Goal: Task Accomplishment & Management: Manage account settings

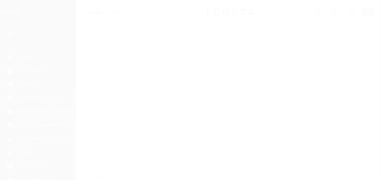
scroll to position [117, 0]
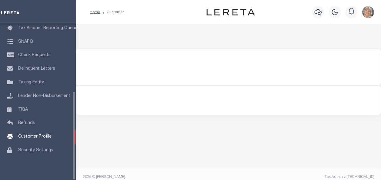
select select "true"
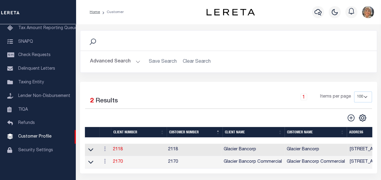
click at [118, 61] on button "Advanced Search" at bounding box center [115, 62] width 50 height 12
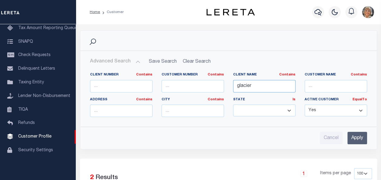
drag, startPoint x: 250, startPoint y: 84, endPoint x: 229, endPoint y: 85, distance: 20.6
click at [229, 85] on div "Client Name Contains Contains Is glacier" at bounding box center [263, 84] width 71 height 25
type input "r"
type input "dakota"
click at [358, 138] on input "Apply" at bounding box center [357, 138] width 20 height 12
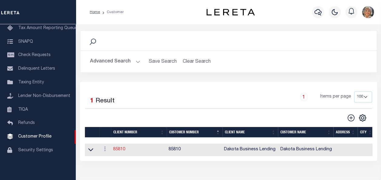
click at [116, 150] on link "85810" at bounding box center [119, 149] width 12 height 4
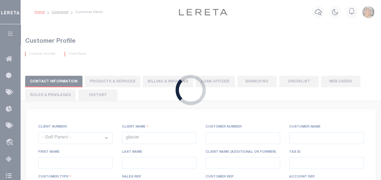
select select
type input "Dakota Business Lending"
type input "85810"
type input "Dakota Business Lending"
type input "Steve"
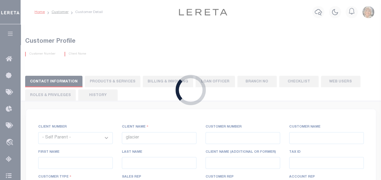
type input "Dusek"
select select "Commercial"
type input "[PERSON_NAME]"
type input "Customer Service"
type input "[DATE]"
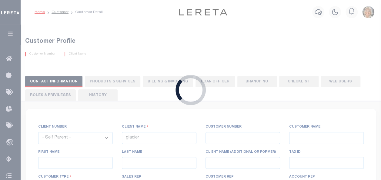
select select "Tier 3"
checkbox input "true"
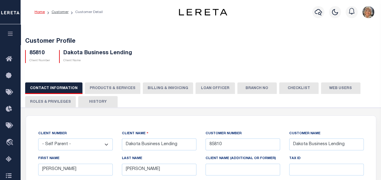
click at [50, 101] on button "Roles & Privileges" at bounding box center [50, 102] width 51 height 12
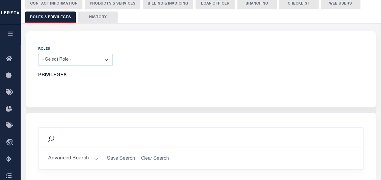
scroll to position [85, 0]
click at [106, 60] on select "- Select Role - Loan Officer Loan Servicer Operational Admin View Only" at bounding box center [75, 59] width 75 height 12
select select "8b373e44-7639-4a37-81b0-38c9883e7e39"
click at [38, 53] on select "- Select Role - Loan Officer Loan Servicer Operational Admin View Only" at bounding box center [75, 59] width 75 height 12
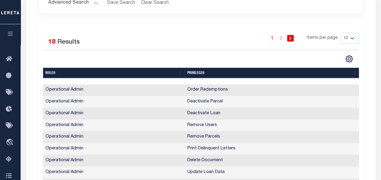
scroll to position [377, 0]
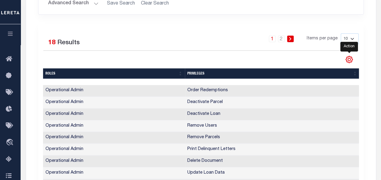
click at [348, 58] on icon "" at bounding box center [349, 59] width 8 height 8
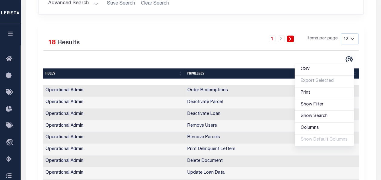
click at [244, 58] on div "CSV Export Selected Print Show Filter Show Search Columns 1: Roles 2: Privilege…" at bounding box center [280, 59] width 158 height 8
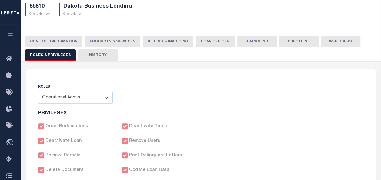
scroll to position [45, 0]
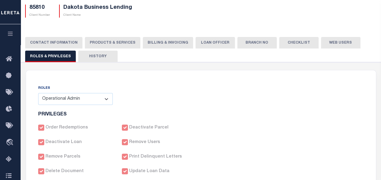
click at [335, 44] on button "Web Users" at bounding box center [340, 43] width 39 height 12
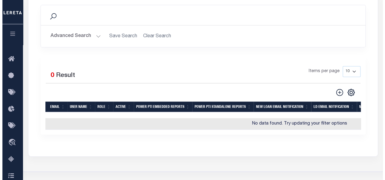
scroll to position [141, 0]
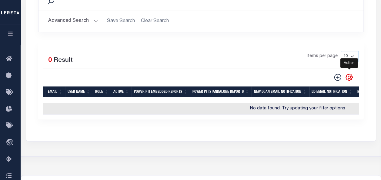
click at [348, 75] on icon "" at bounding box center [349, 77] width 8 height 8
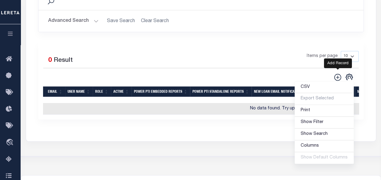
click at [338, 74] on icon at bounding box center [337, 77] width 7 height 7
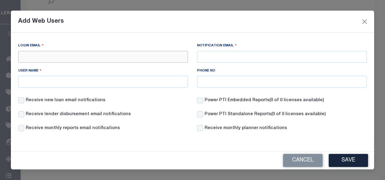
click at [118, 57] on input "Login Email" at bounding box center [103, 57] width 170 height 12
drag, startPoint x: 102, startPoint y: 55, endPoint x: 17, endPoint y: 51, distance: 85.2
click at [17, 51] on div "Login Email apeterson@dakotabusinesslending.com" at bounding box center [103, 54] width 179 height 25
type input "apeterson@dakotabusinesslending.com"
click at [248, 58] on input "Notification Email" at bounding box center [282, 57] width 170 height 12
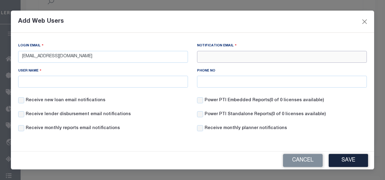
paste input "apeterson@dakotabusinesslending.com"
type input "apeterson@dakotabusinesslending.com"
click at [115, 81] on input "User Name" at bounding box center [103, 82] width 170 height 12
paste input "apeterson@dakotabusinesslending.com"
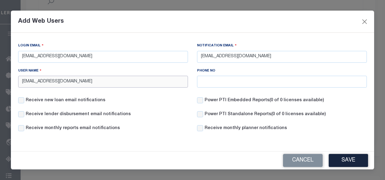
type input "apeterson@dakotabusinesslending.com"
click at [22, 101] on input "Receive new loan email notifications" at bounding box center [21, 100] width 6 height 6
checkbox input "true"
click at [20, 115] on input "Receive lender disbursement email notifications" at bounding box center [21, 114] width 6 height 6
checkbox input "true"
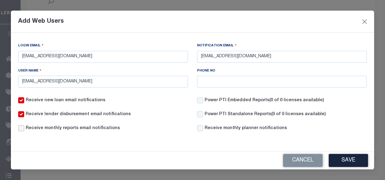
click at [19, 128] on input "Receive monthly reports email notifications" at bounding box center [21, 128] width 6 height 6
checkbox input "true"
click at [202, 98] on input "Power PTI Embedded Reports (0 of 0 licenses available)" at bounding box center [200, 100] width 6 height 6
checkbox input "true"
click at [198, 111] on input "Power PTI Standalone Reports (0 of 0 licenses available)" at bounding box center [200, 114] width 6 height 6
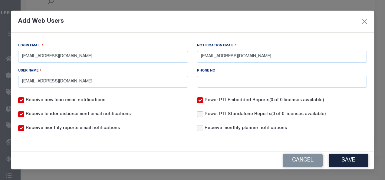
checkbox input "true"
click at [199, 130] on input "Receive monthly planner notifications" at bounding box center [200, 128] width 6 height 6
checkbox input "true"
click at [347, 159] on button "Save" at bounding box center [348, 160] width 39 height 13
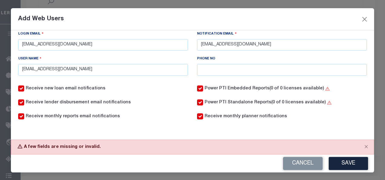
scroll to position [0, 0]
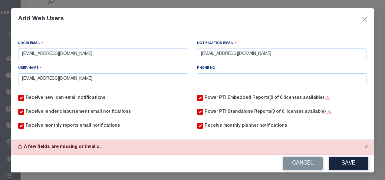
click at [197, 111] on input "Power PTI Standalone Reports (0 of 0 licenses available)" at bounding box center [200, 112] width 6 height 6
checkbox input "false"
click at [197, 98] on input "Power PTI Embedded Reports (0 of 0 licenses available)" at bounding box center [200, 98] width 6 height 6
checkbox input "false"
click at [339, 162] on button "Save" at bounding box center [348, 163] width 39 height 13
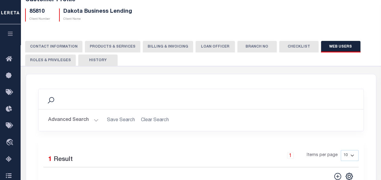
click at [58, 58] on button "Roles & Privileges" at bounding box center [50, 61] width 51 height 12
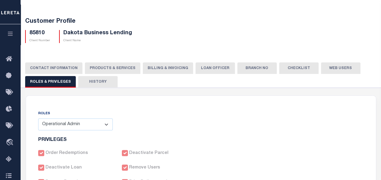
click at [338, 64] on button "Web Users" at bounding box center [340, 68] width 39 height 12
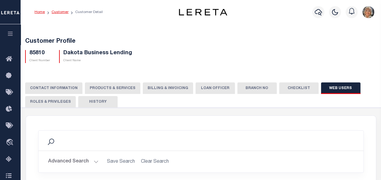
click at [57, 11] on link "Customer" at bounding box center [60, 12] width 17 height 4
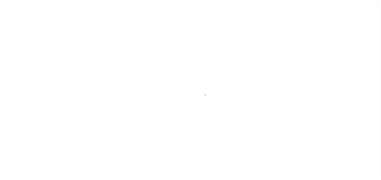
scroll to position [117, 0]
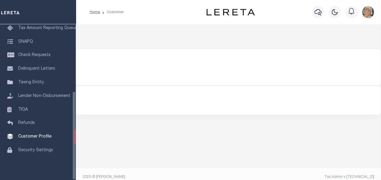
select select "true"
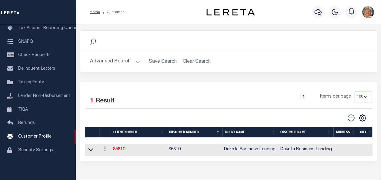
click at [98, 65] on button "Advanced Search" at bounding box center [115, 62] width 50 height 12
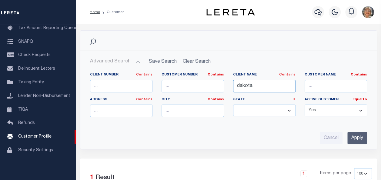
drag, startPoint x: 260, startPoint y: 87, endPoint x: 233, endPoint y: 82, distance: 27.3
click at [233, 82] on input "dakota" at bounding box center [264, 86] width 62 height 12
type input "illian"
click at [359, 134] on input "Apply" at bounding box center [357, 138] width 20 height 12
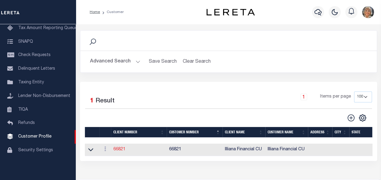
click at [116, 147] on td "66821" at bounding box center [139, 150] width 56 height 12
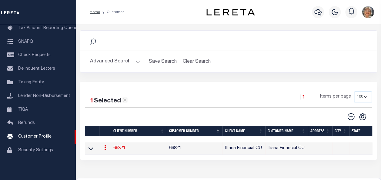
click at [118, 147] on link "66821" at bounding box center [119, 148] width 12 height 4
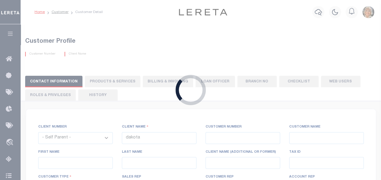
select select
type input "Illiana Financial CU"
type input "66821"
type input "Illiana Financial CU"
type input "Aliska J"
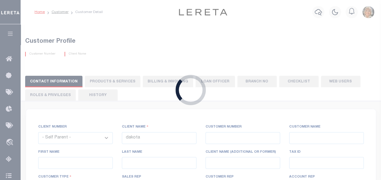
type input "Rice"
select select "Mixed Portfolio"
type input "Adam Villaneda"
type input "Customer Service"
select select "Tier 3"
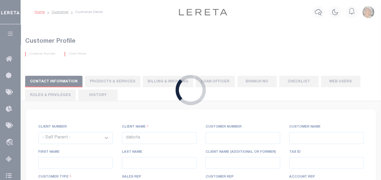
checkbox input "true"
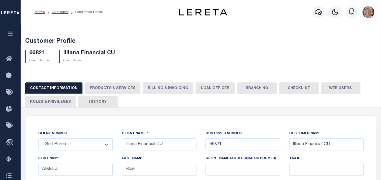
click at [325, 88] on button "Web Users" at bounding box center [340, 88] width 39 height 12
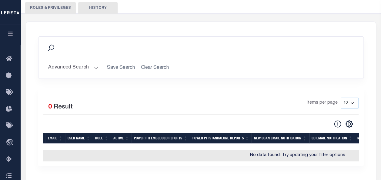
scroll to position [94, 0]
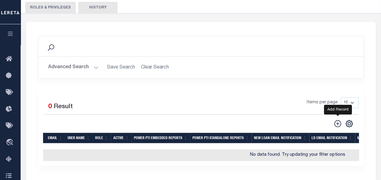
click at [337, 122] on icon at bounding box center [338, 124] width 8 height 8
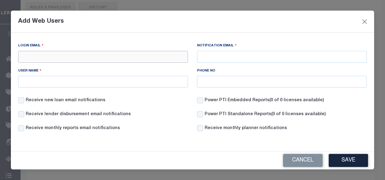
click at [148, 58] on input "Login Email" at bounding box center [103, 57] width 170 height 12
drag, startPoint x: 60, startPoint y: 56, endPoint x: 19, endPoint y: 49, distance: 41.5
click at [19, 49] on div "Login Email aliskar@illiana.org" at bounding box center [103, 52] width 170 height 20
type input "aliskar@illiana.org"
click at [224, 58] on input "Notification Email" at bounding box center [282, 57] width 170 height 12
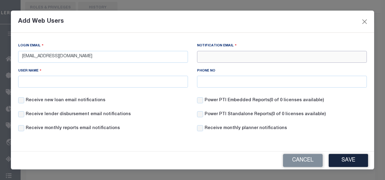
paste input "aliskar@illiana.org"
type input "aliskar@illiana.org"
click at [119, 80] on input "User Name" at bounding box center [103, 82] width 170 height 12
paste input "aliskar@illiana.org"
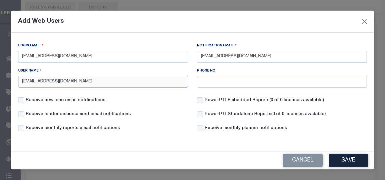
type input "aliskar@illiana.org"
click at [19, 101] on input "Receive new loan email notifications" at bounding box center [21, 100] width 6 height 6
checkbox input "true"
click at [20, 116] on input "Receive lender disbursement email notifications" at bounding box center [21, 114] width 6 height 6
checkbox input "true"
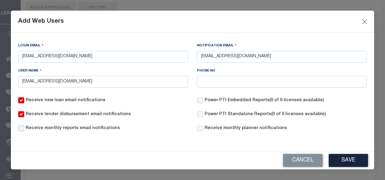
click at [21, 128] on input "Receive monthly reports email notifications" at bounding box center [21, 128] width 6 height 6
checkbox input "true"
click at [199, 100] on input "Power PTI Embedded Reports (0 of 0 licenses available)" at bounding box center [200, 100] width 6 height 6
checkbox input "true"
click at [200, 128] on input "Receive monthly planner notifications" at bounding box center [200, 128] width 6 height 6
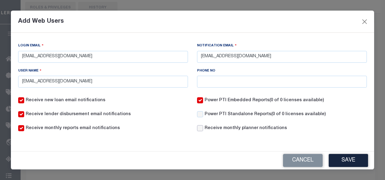
checkbox input "true"
click at [347, 156] on button "Save" at bounding box center [348, 160] width 39 height 13
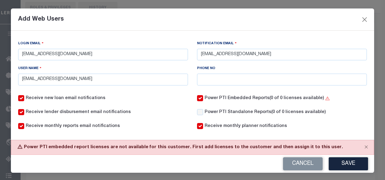
click at [197, 96] on input "Power PTI Embedded Reports (0 of 0 licenses available)" at bounding box center [200, 98] width 6 height 6
checkbox input "false"
click at [343, 161] on button "Save" at bounding box center [348, 163] width 39 height 13
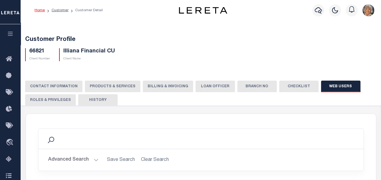
scroll to position [0, 0]
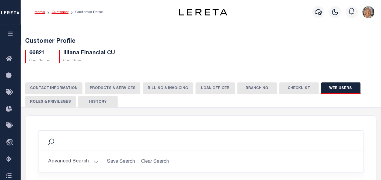
click at [58, 13] on link "Customer" at bounding box center [60, 12] width 17 height 4
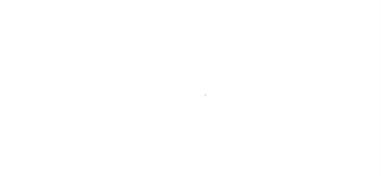
scroll to position [117, 0]
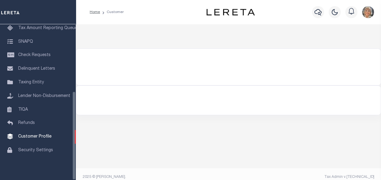
select select "true"
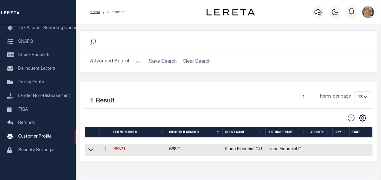
click at [113, 62] on button "Advanced Search" at bounding box center [115, 62] width 50 height 12
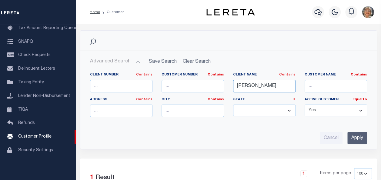
drag, startPoint x: 258, startPoint y: 86, endPoint x: 229, endPoint y: 79, distance: 29.5
click at [229, 79] on div "Client Name Contains Contains Is [PERSON_NAME]" at bounding box center [263, 84] width 71 height 25
type input "winter"
click at [353, 136] on input "Apply" at bounding box center [357, 138] width 20 height 12
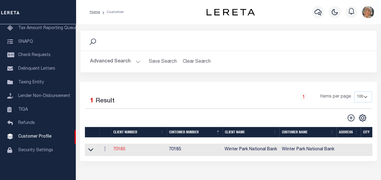
click at [121, 147] on link "70185" at bounding box center [119, 149] width 12 height 4
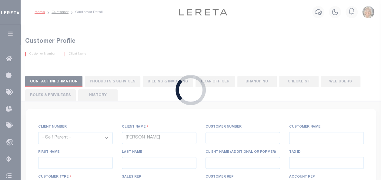
select select
type input "Winter Park National Bank"
type input "70185"
type input "Winter Park National Bank"
type input "[PERSON_NAME]"
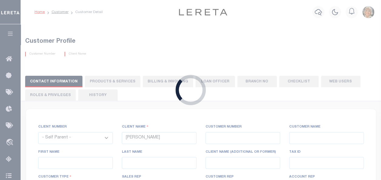
type input "[PERSON_NAME]"
select select "Residential"
type input "[PERSON_NAME]"
type input "Customer Service"
type input "[DATE]"
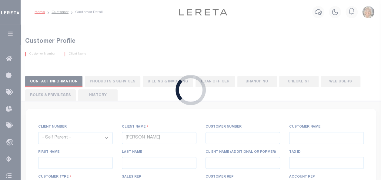
select select "Tier 3"
checkbox input "true"
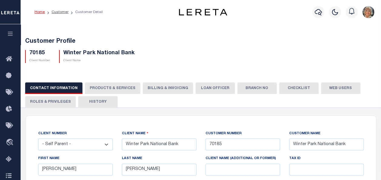
click at [328, 88] on button "Web Users" at bounding box center [340, 88] width 39 height 12
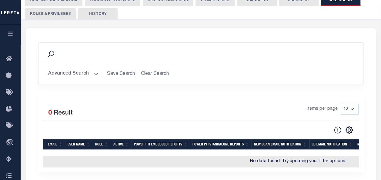
scroll to position [100, 0]
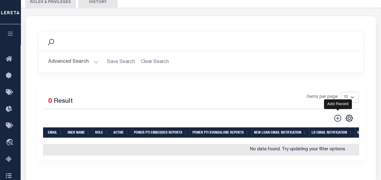
click at [337, 118] on icon at bounding box center [337, 118] width 7 height 7
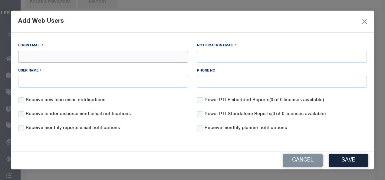
click at [125, 56] on input "Login Email" at bounding box center [103, 57] width 170 height 12
drag, startPoint x: 84, startPoint y: 55, endPoint x: 80, endPoint y: 55, distance: 4.5
click at [80, 55] on input "[EMAIL_ADDRESS][DOMAIN_NAME]" at bounding box center [103, 57] width 170 height 12
click at [82, 54] on input "[EMAIL_ADDRESS][DOMAIN_NAME]" at bounding box center [103, 57] width 170 height 12
drag, startPoint x: 82, startPoint y: 54, endPoint x: 21, endPoint y: 50, distance: 60.7
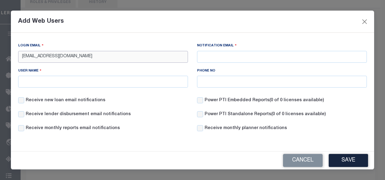
click at [21, 50] on div "Login Email [EMAIL_ADDRESS][DOMAIN_NAME]" at bounding box center [103, 52] width 170 height 20
type input "[EMAIL_ADDRESS][DOMAIN_NAME]"
click at [25, 83] on input "User Name" at bounding box center [103, 82] width 170 height 12
paste input "[EMAIL_ADDRESS][DOMAIN_NAME]"
type input "[EMAIL_ADDRESS][DOMAIN_NAME]"
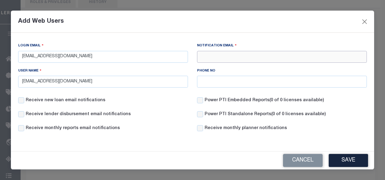
click at [226, 58] on input "Notification Email" at bounding box center [282, 57] width 170 height 12
paste input "[EMAIL_ADDRESS][DOMAIN_NAME]"
type input "[EMAIL_ADDRESS][DOMAIN_NAME]"
click at [20, 101] on input "Receive new loan email notifications" at bounding box center [21, 100] width 6 height 6
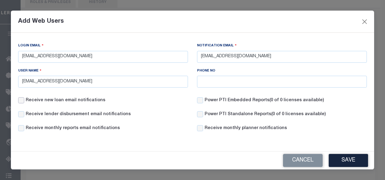
click at [22, 101] on input "Receive new loan email notifications" at bounding box center [21, 100] width 6 height 6
checkbox input "true"
click at [21, 112] on input "Receive lender disbursement email notifications" at bounding box center [21, 114] width 6 height 6
checkbox input "true"
click at [22, 128] on input "Receive monthly reports email notifications" at bounding box center [21, 128] width 6 height 6
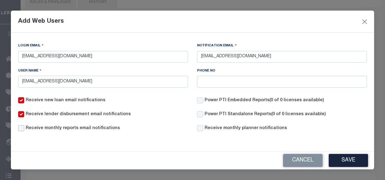
checkbox input "true"
click at [204, 127] on div "Receive monthly planner notifications" at bounding box center [242, 128] width 90 height 7
click at [200, 128] on input "Receive monthly planner notifications" at bounding box center [200, 128] width 6 height 6
checkbox input "true"
click at [346, 161] on button "Save" at bounding box center [348, 160] width 39 height 13
